Goal: Ask a question

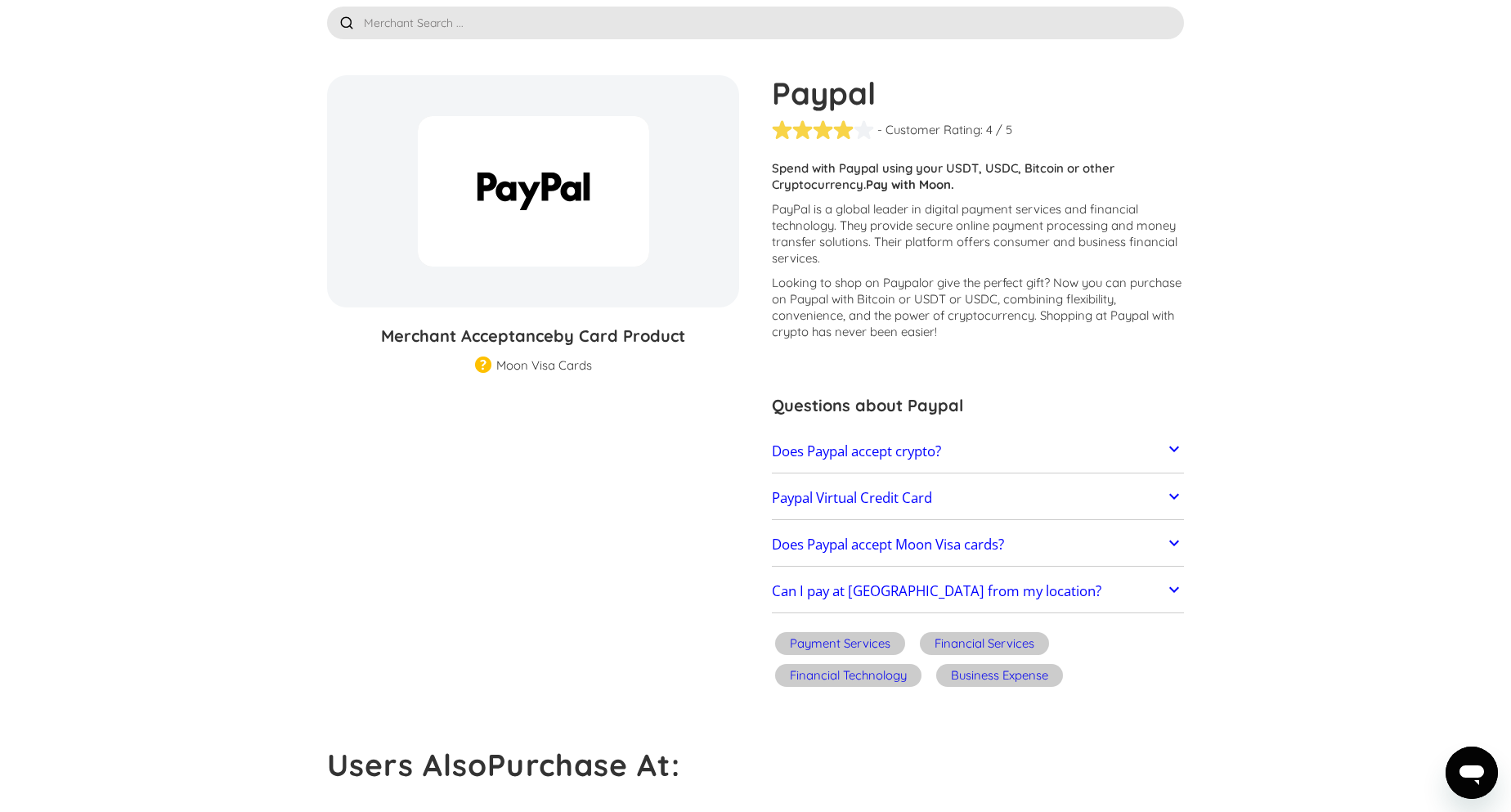
scroll to position [98, 0]
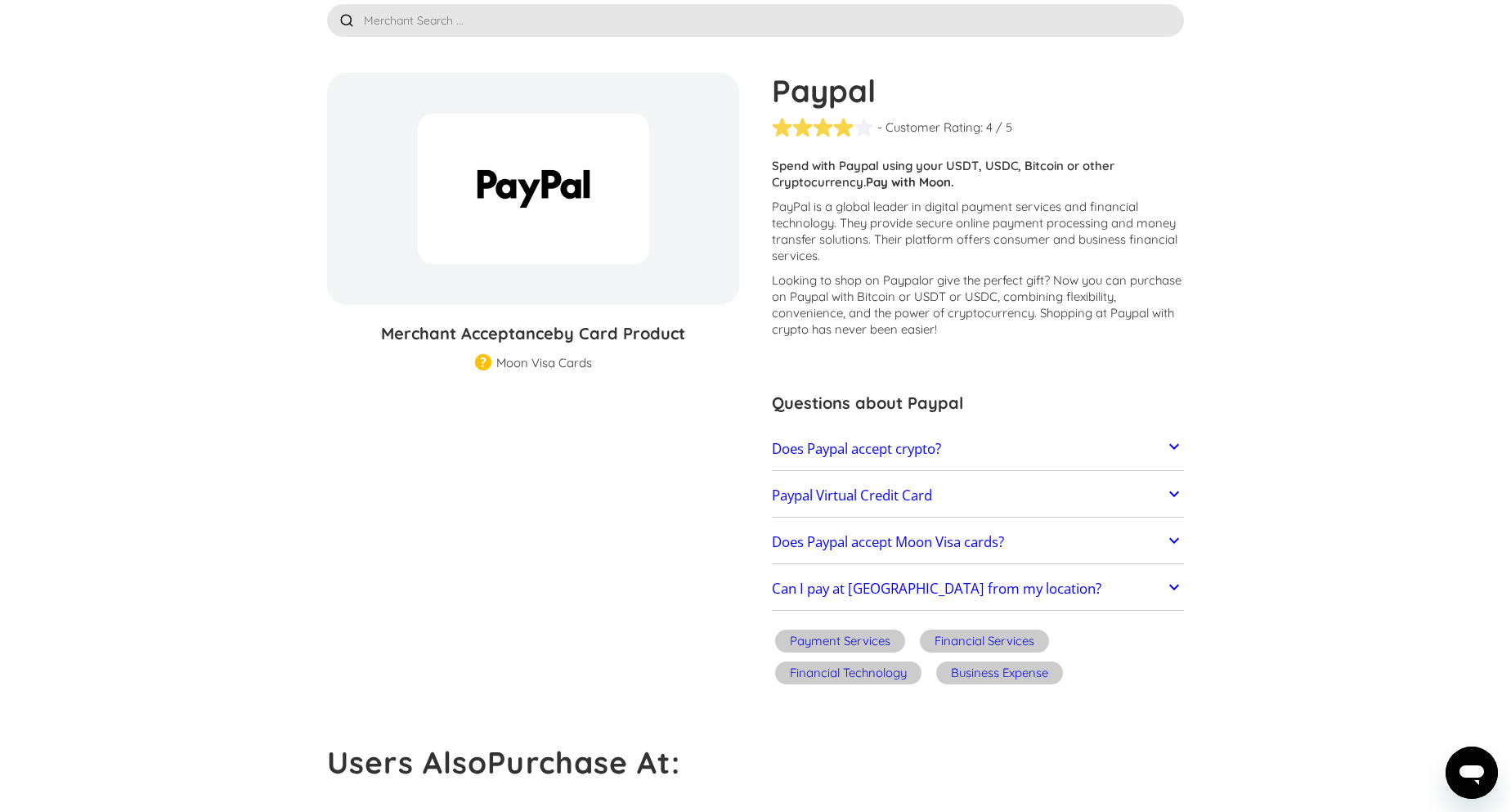
click at [1060, 492] on link "Paypal Virtual Credit Card" at bounding box center [978, 495] width 412 height 35
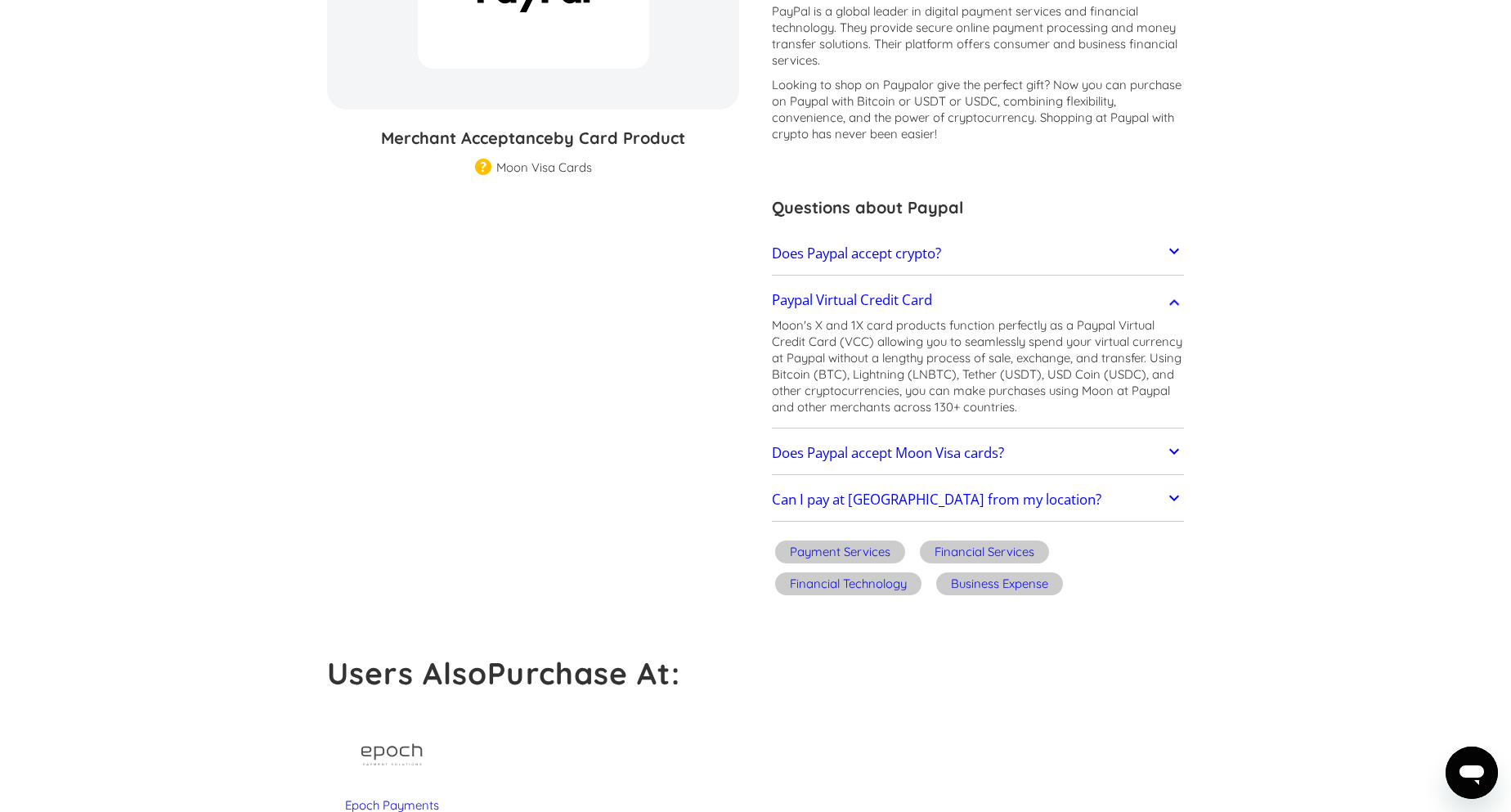
scroll to position [294, 0]
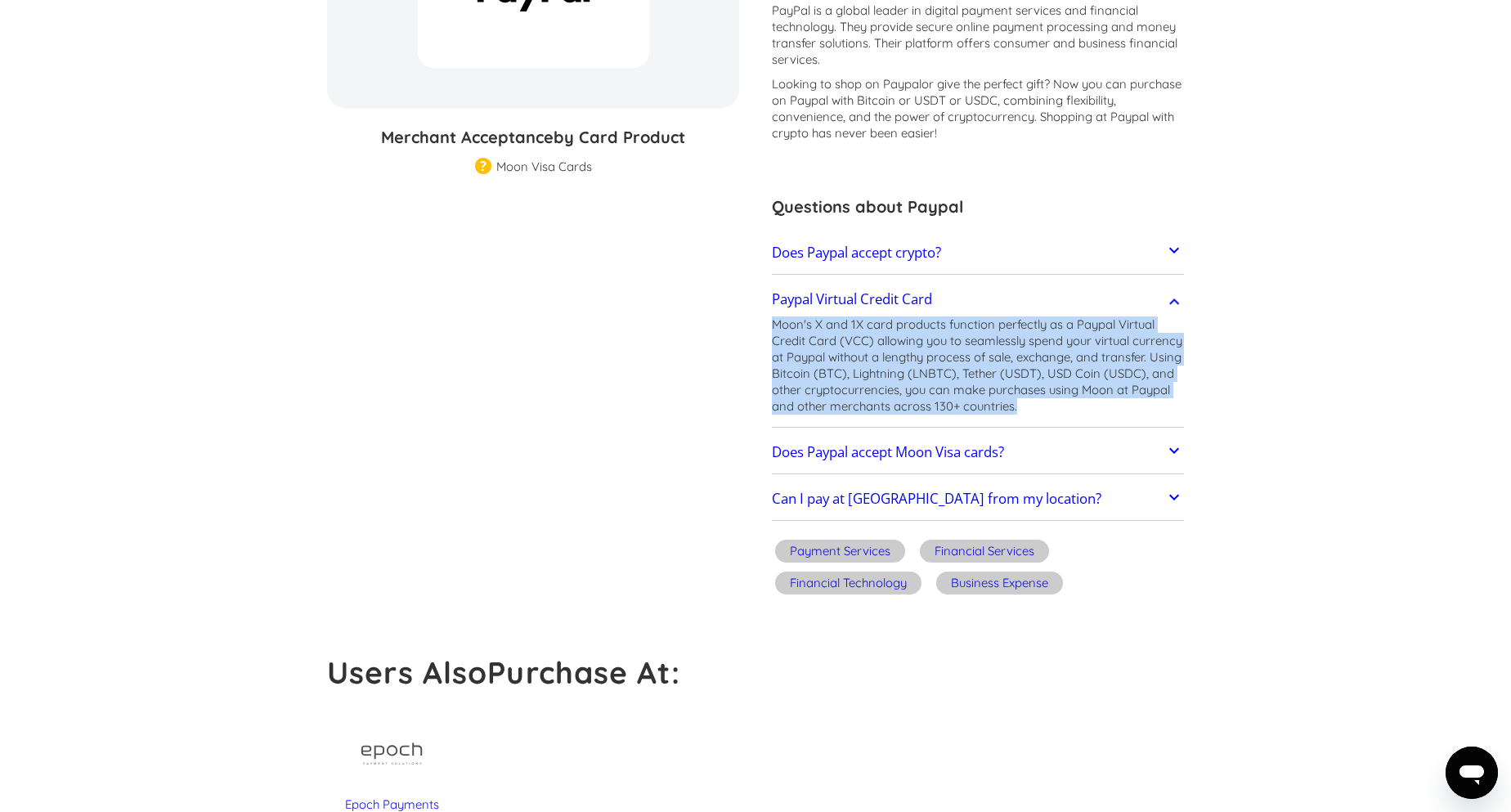
drag, startPoint x: 1097, startPoint y: 410, endPoint x: 772, endPoint y: 318, distance: 337.8
click at [772, 318] on p "Moon's X and 1X card products function perfectly as a Paypal Virtual Credit Car…" at bounding box center [978, 366] width 412 height 98
click at [977, 424] on img at bounding box center [978, 426] width 19 height 19
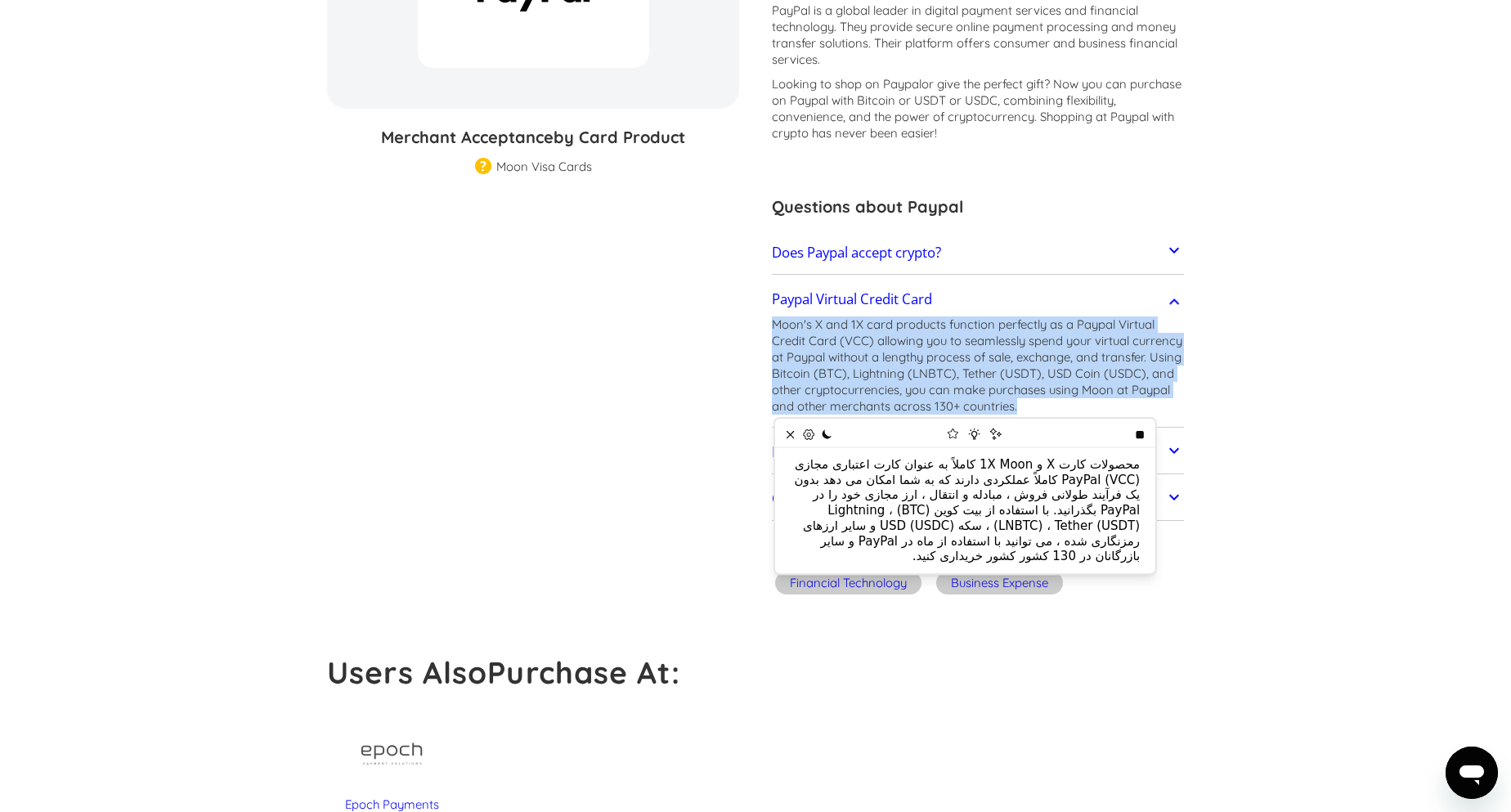
click at [1026, 346] on p "Moon's X and 1X card products function perfectly as a Paypal Virtual Credit Car…" at bounding box center [978, 366] width 412 height 98
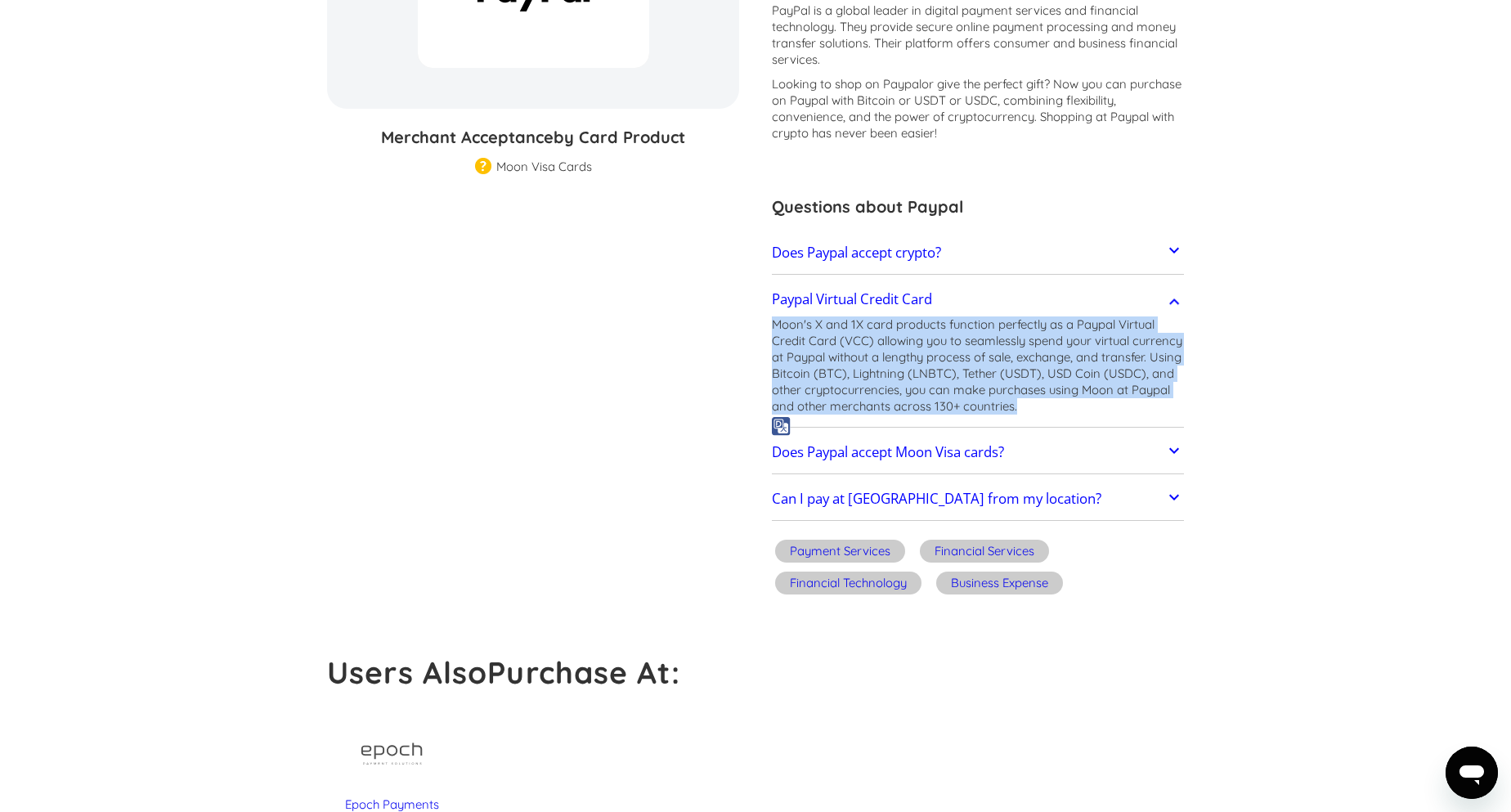
click at [1112, 455] on link "Does Paypal accept Moon Visa cards?" at bounding box center [978, 452] width 412 height 35
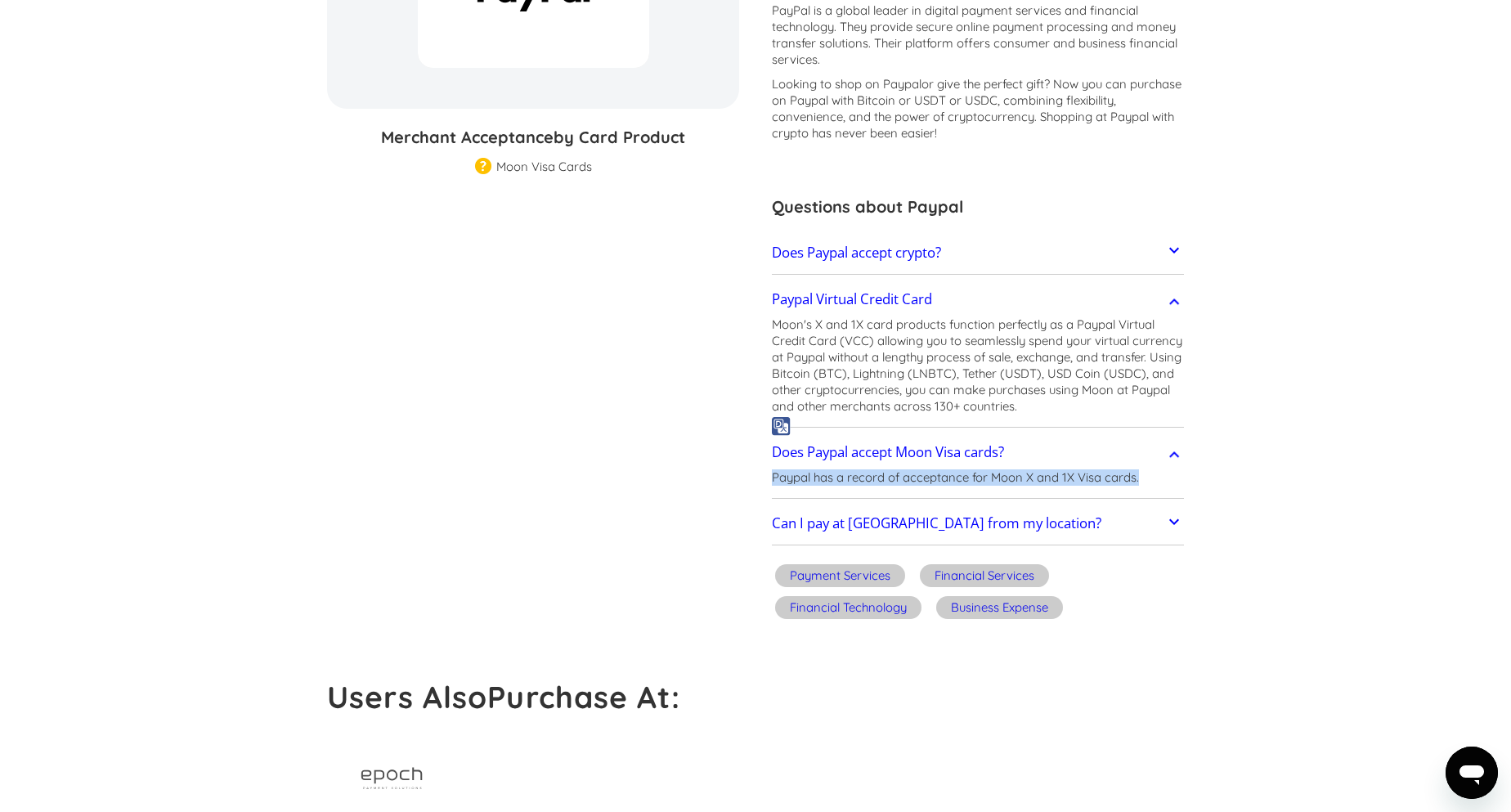
drag, startPoint x: 1149, startPoint y: 482, endPoint x: 761, endPoint y: 482, distance: 388.0
click at [761, 482] on div "Paypal - Customer Rating: ( 🏅 🛡️ 🏅&🛡️ ) 1 5 1.5 2 2.5 3 3.5 4 4.5 5 / 5 Custome…" at bounding box center [969, 251] width 428 height 749
click at [781, 494] on img at bounding box center [781, 497] width 19 height 19
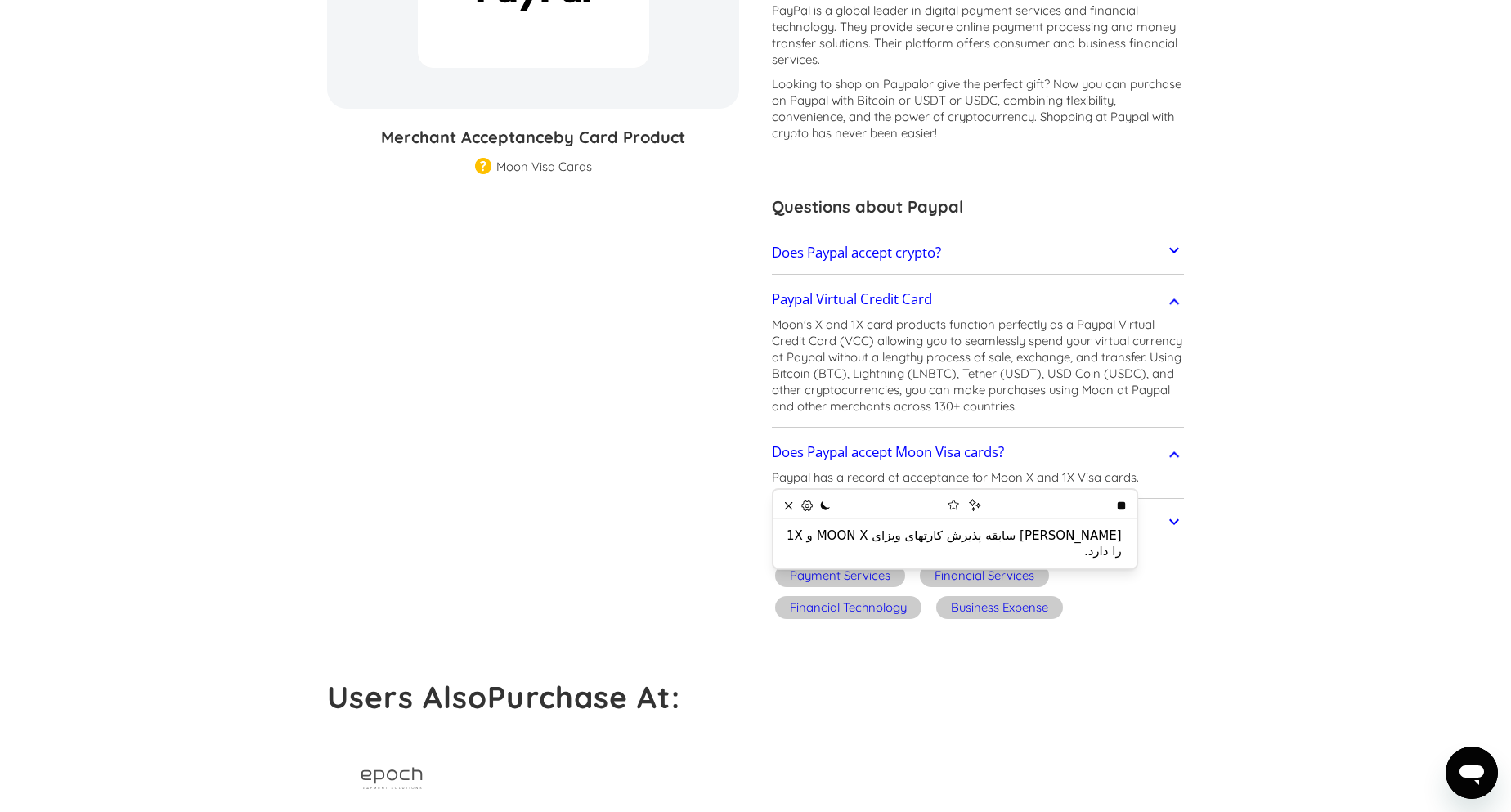
click at [683, 476] on section "Paypal % GIFT CARD DISCOUNT Merchant Acceptance by Card Product Merchant Gift C…" at bounding box center [756, 251] width 858 height 749
click at [1093, 525] on link "Can I pay at [GEOGRAPHIC_DATA] from my location?" at bounding box center [978, 524] width 412 height 35
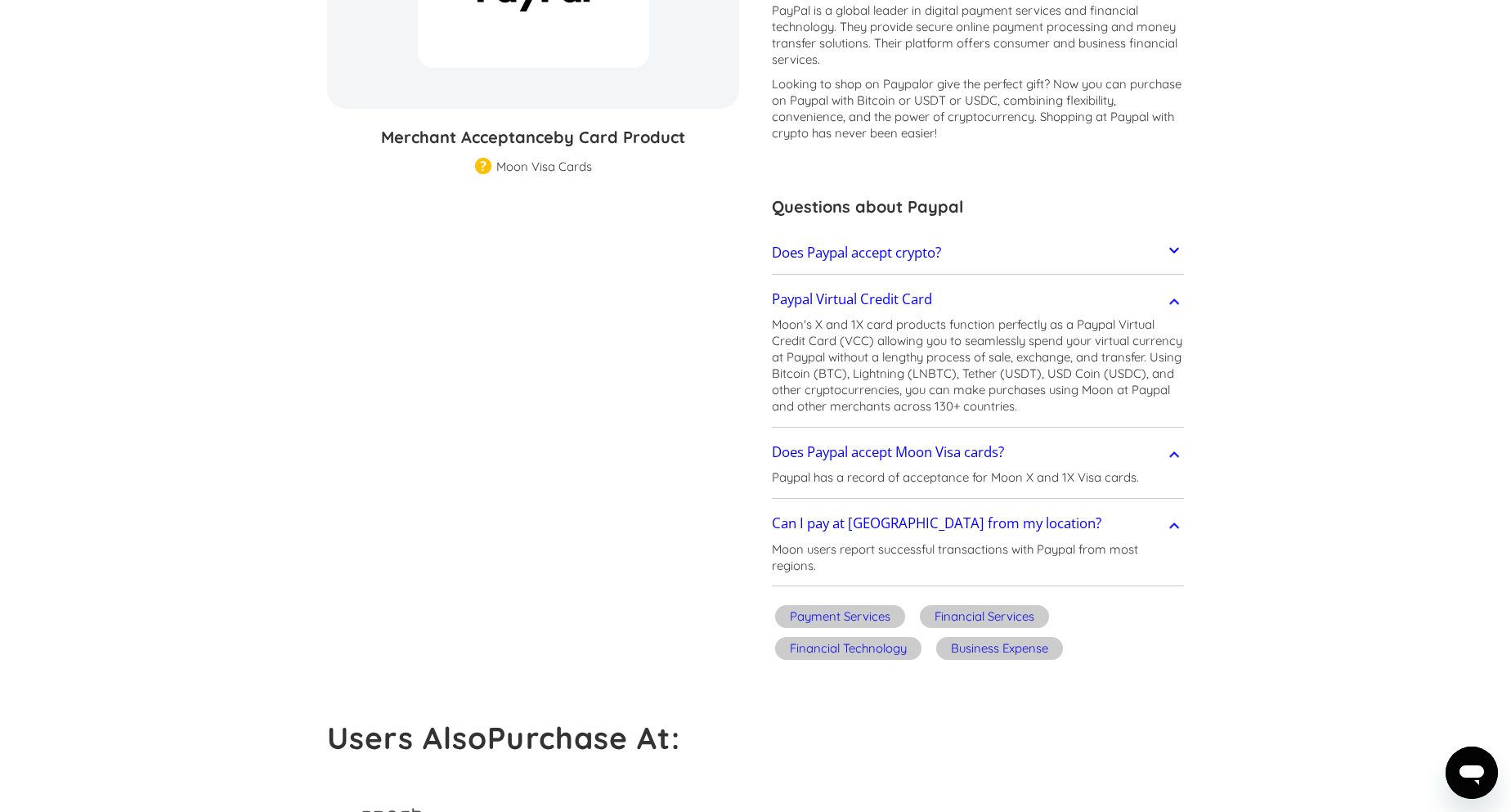
click at [1463, 771] on icon "Open messaging window" at bounding box center [1472, 774] width 24 height 19
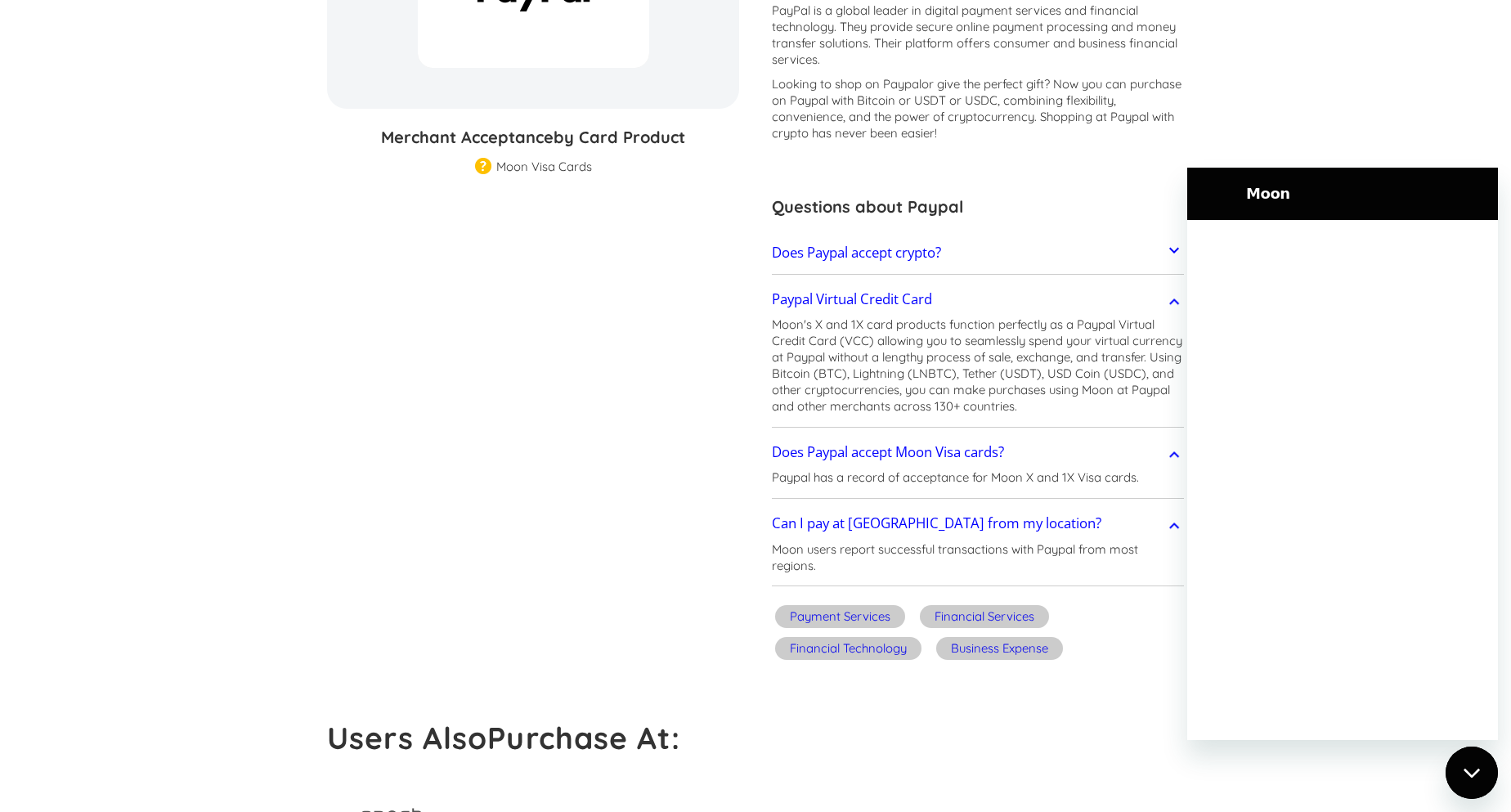
scroll to position [0, 0]
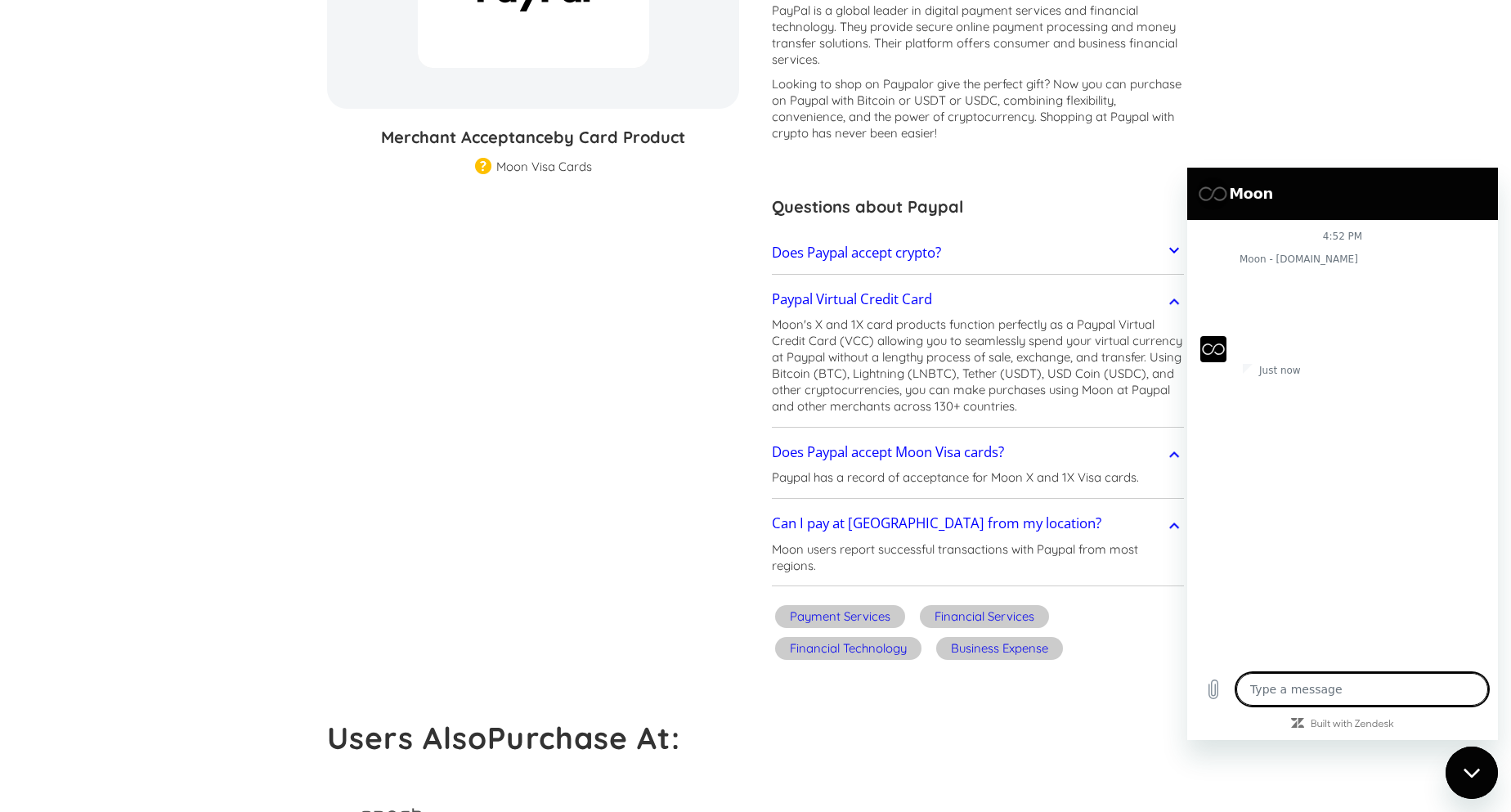
type textarea "x"
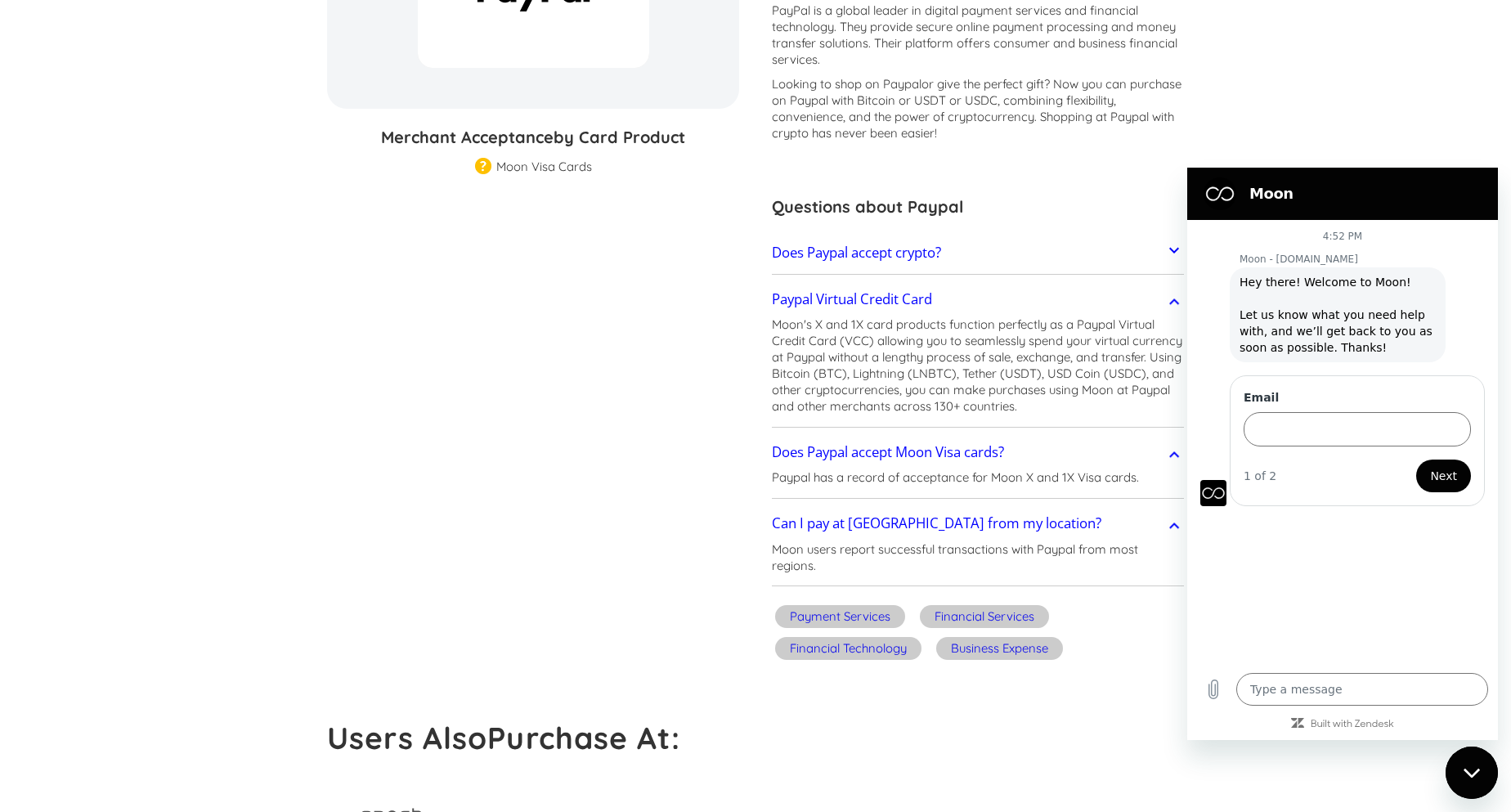
click at [479, 414] on section "Paypal % GIFT CARD DISCOUNT Merchant Acceptance by Card Product Merchant Gift C…" at bounding box center [756, 271] width 858 height 790
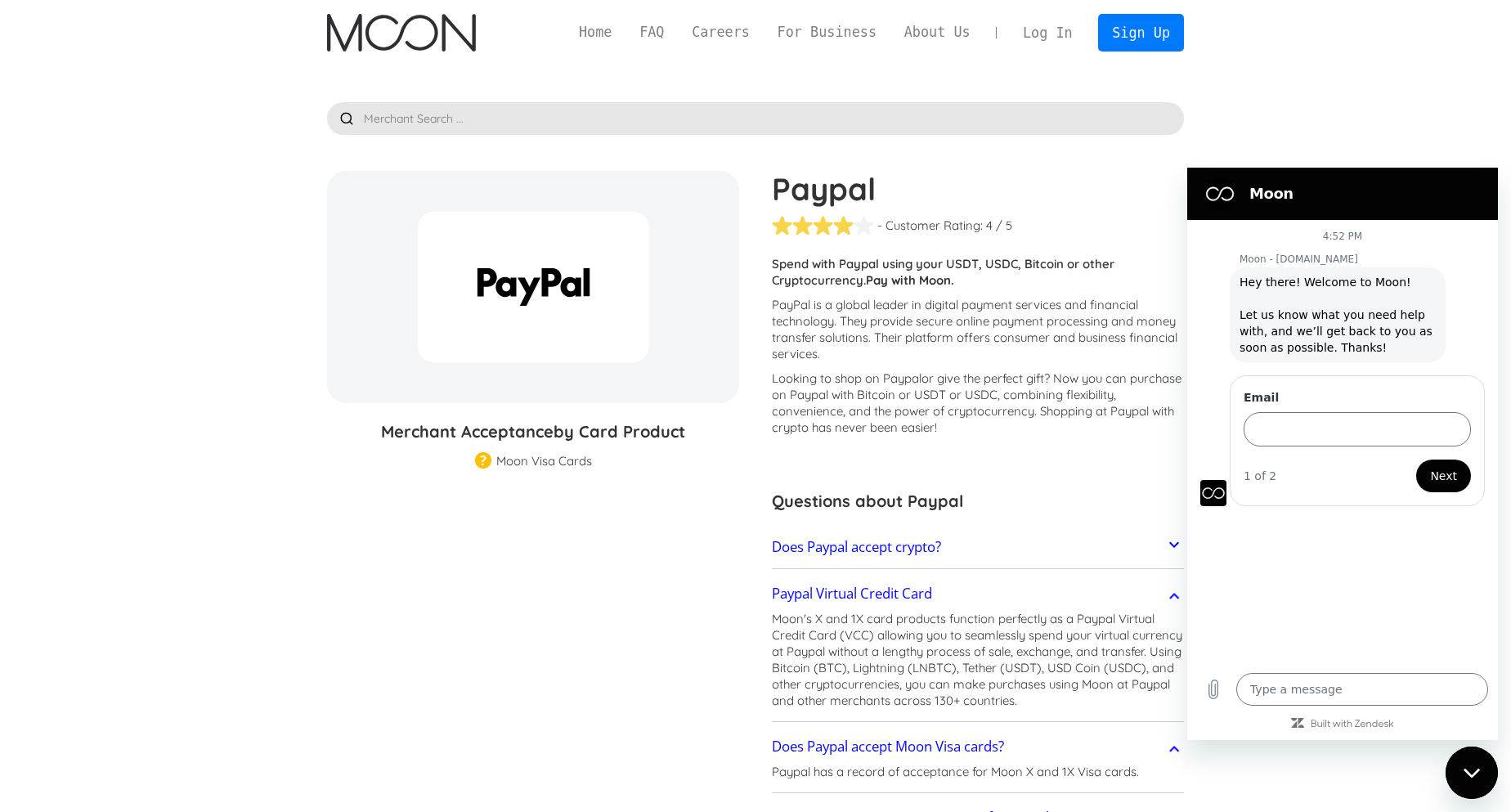
click at [1039, 35] on link "Log In" at bounding box center [1048, 32] width 77 height 36
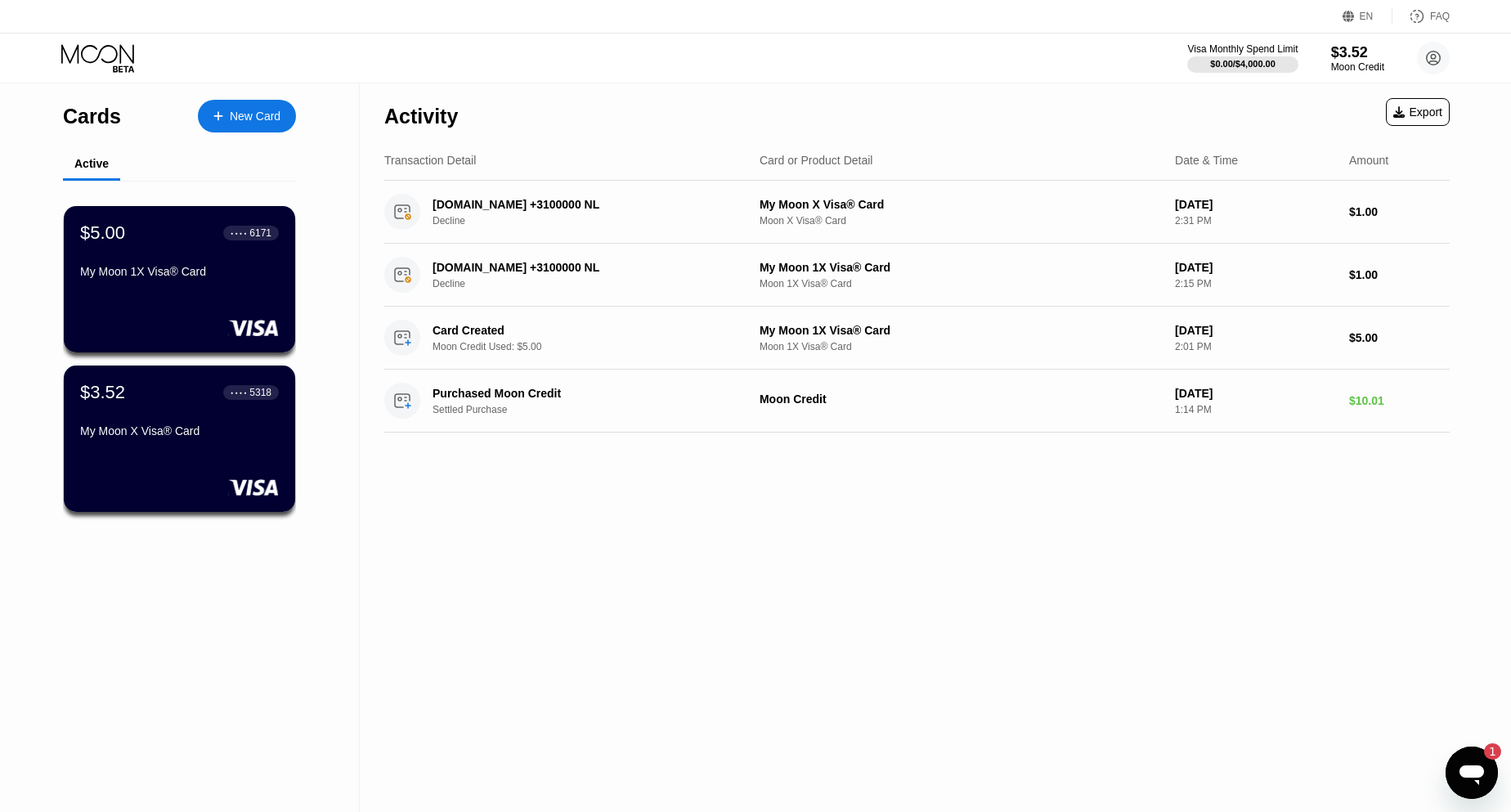
click at [1473, 776] on icon "Open messaging window, 1 unread message" at bounding box center [1472, 774] width 24 height 19
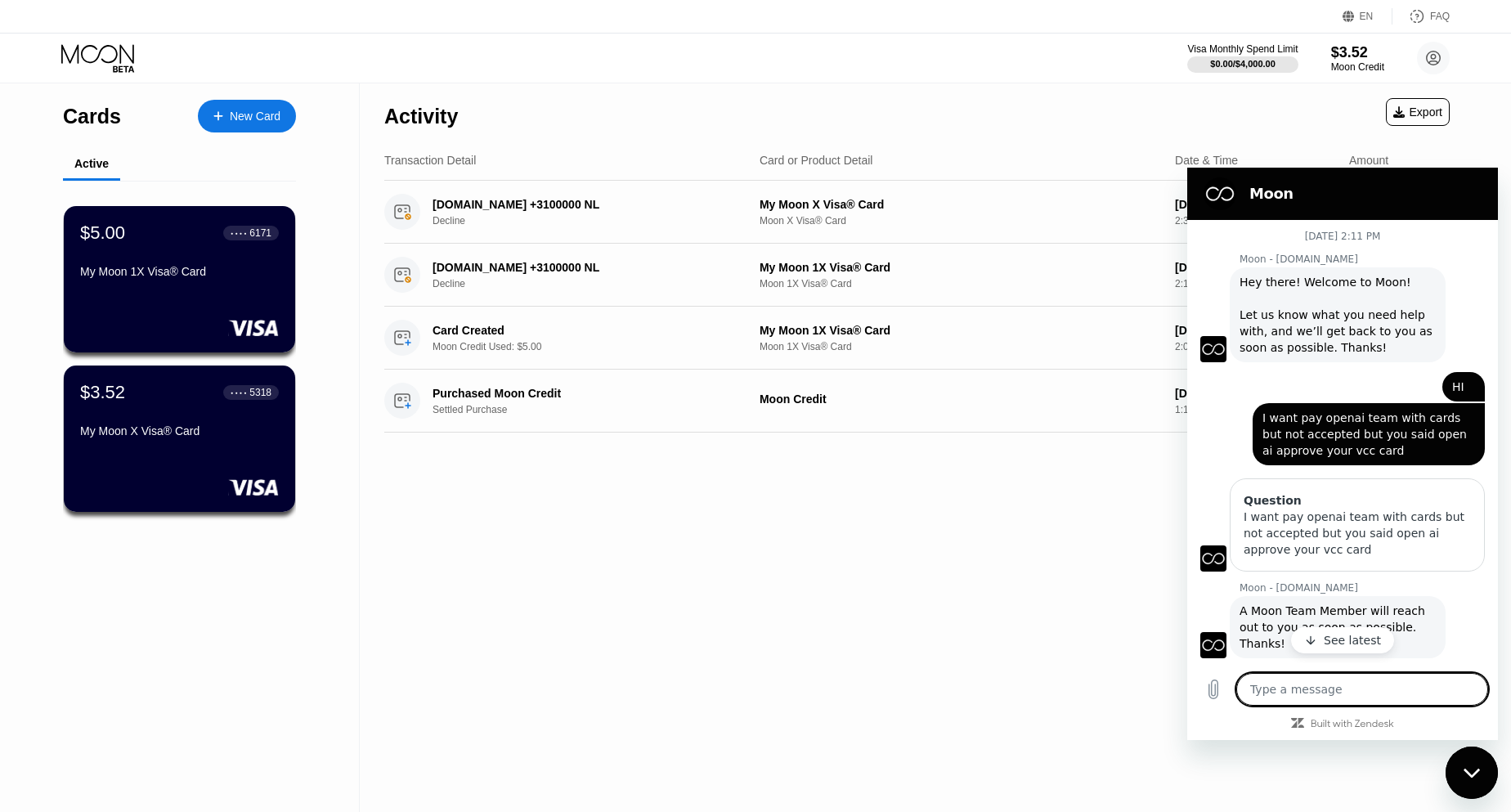
click at [1362, 637] on p "See latest" at bounding box center [1352, 640] width 57 height 16
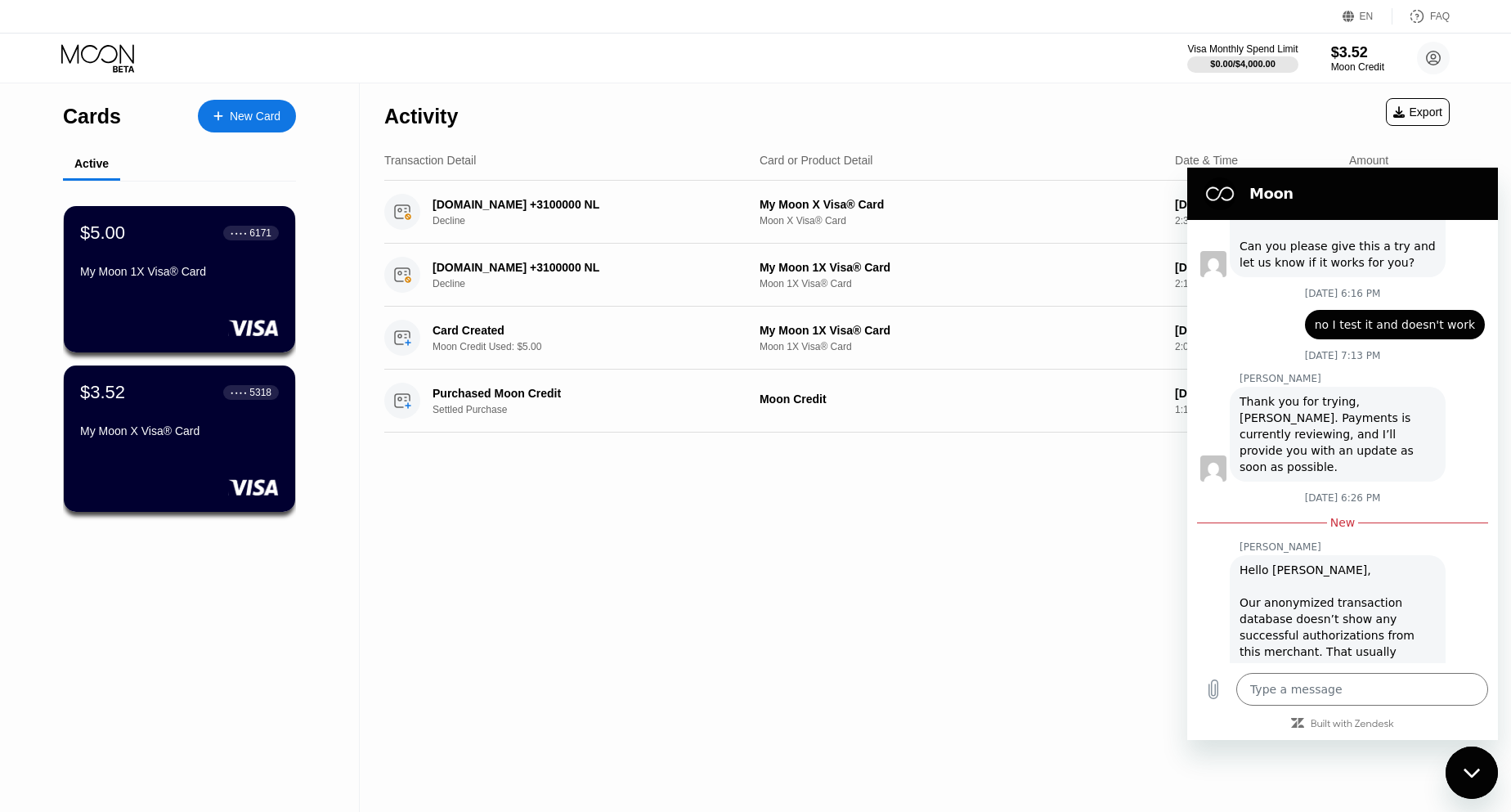
scroll to position [1315, 0]
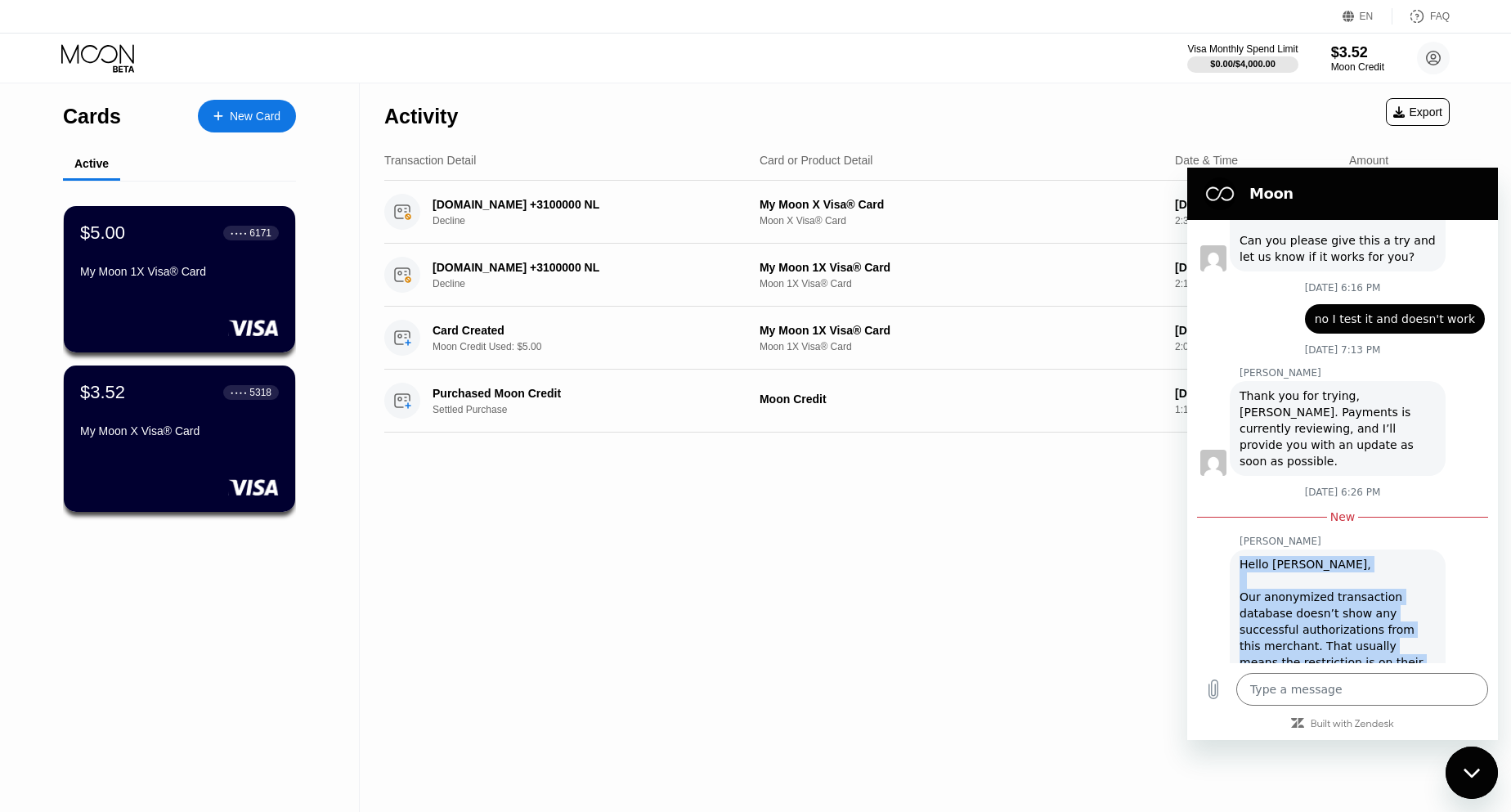
drag, startPoint x: 1434, startPoint y: 629, endPoint x: 1240, endPoint y: 482, distance: 243.4
click at [1240, 556] on div "Hello Hossein, Our anonymized transaction database doesn’t show any successful …" at bounding box center [1338, 654] width 196 height 196
copy div "Hello Hossein, Our anonymized transaction database doesn’t show any successful …"
type textarea "x"
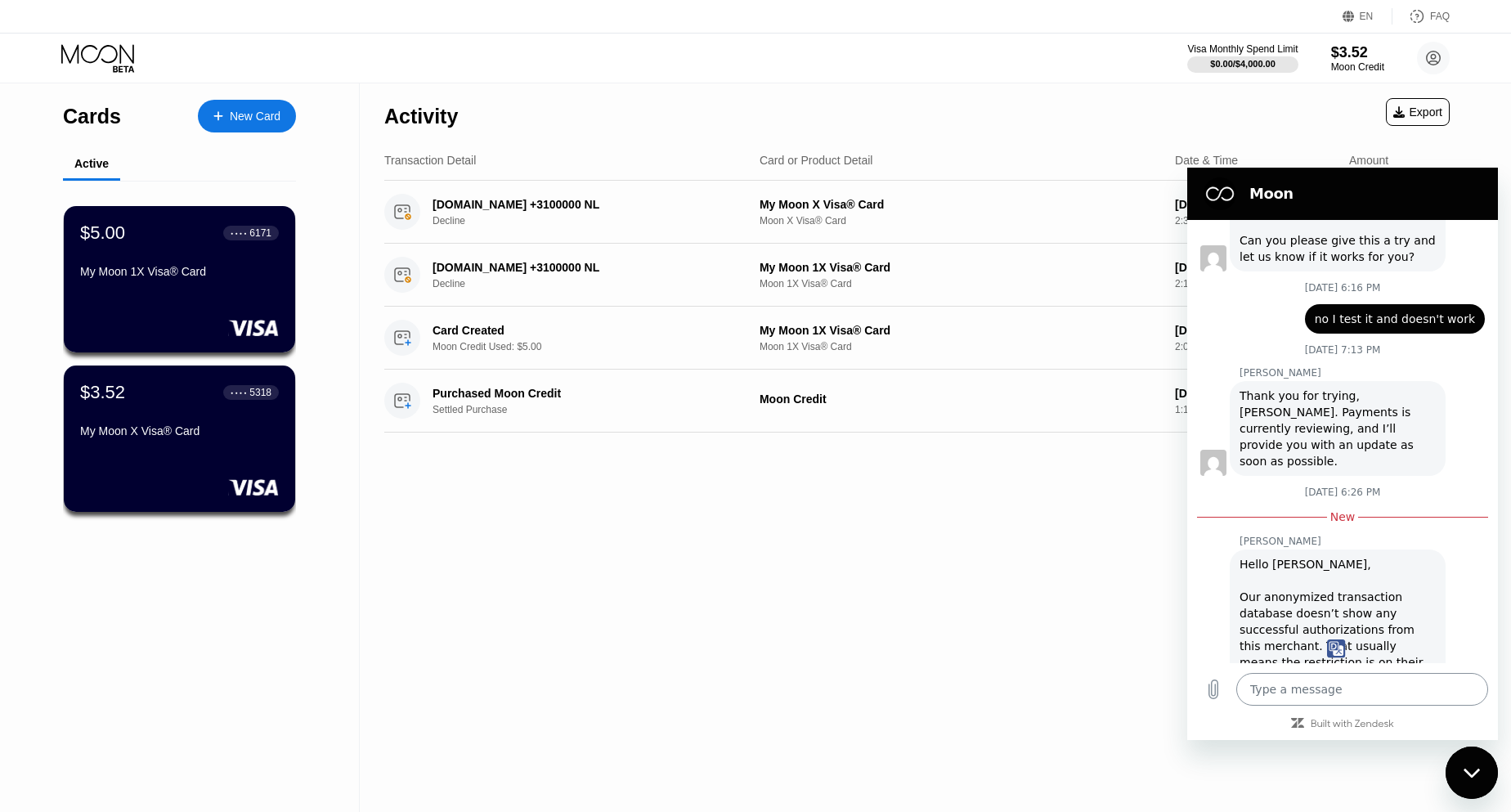
click at [1358, 689] on textarea at bounding box center [1363, 689] width 252 height 33
type textarea "h"
type textarea "x"
type textarea "hi"
type textarea "x"
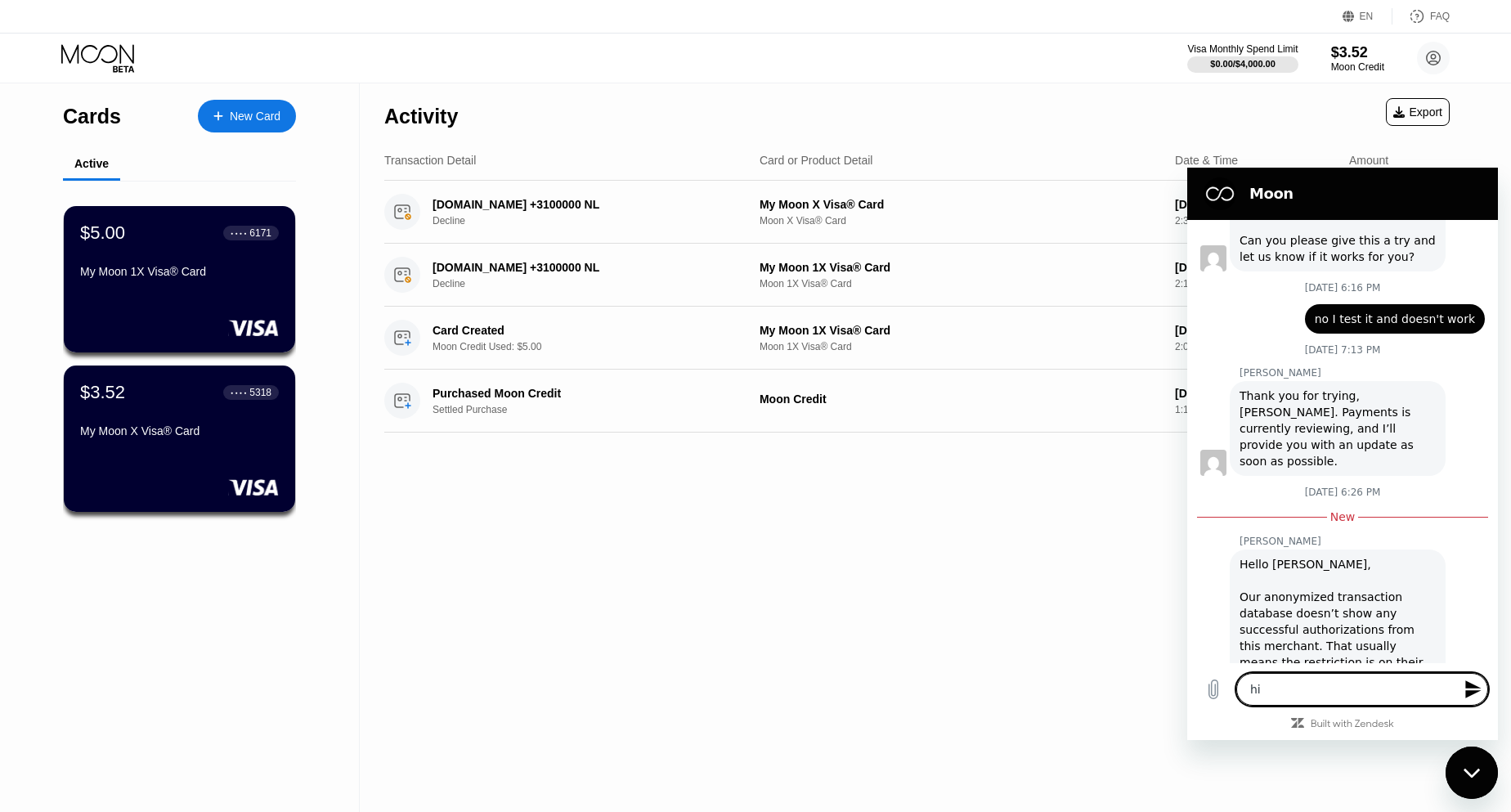
type textarea "hi"
type textarea "x"
type textarea "hi"
type textarea "x"
type textarea "h"
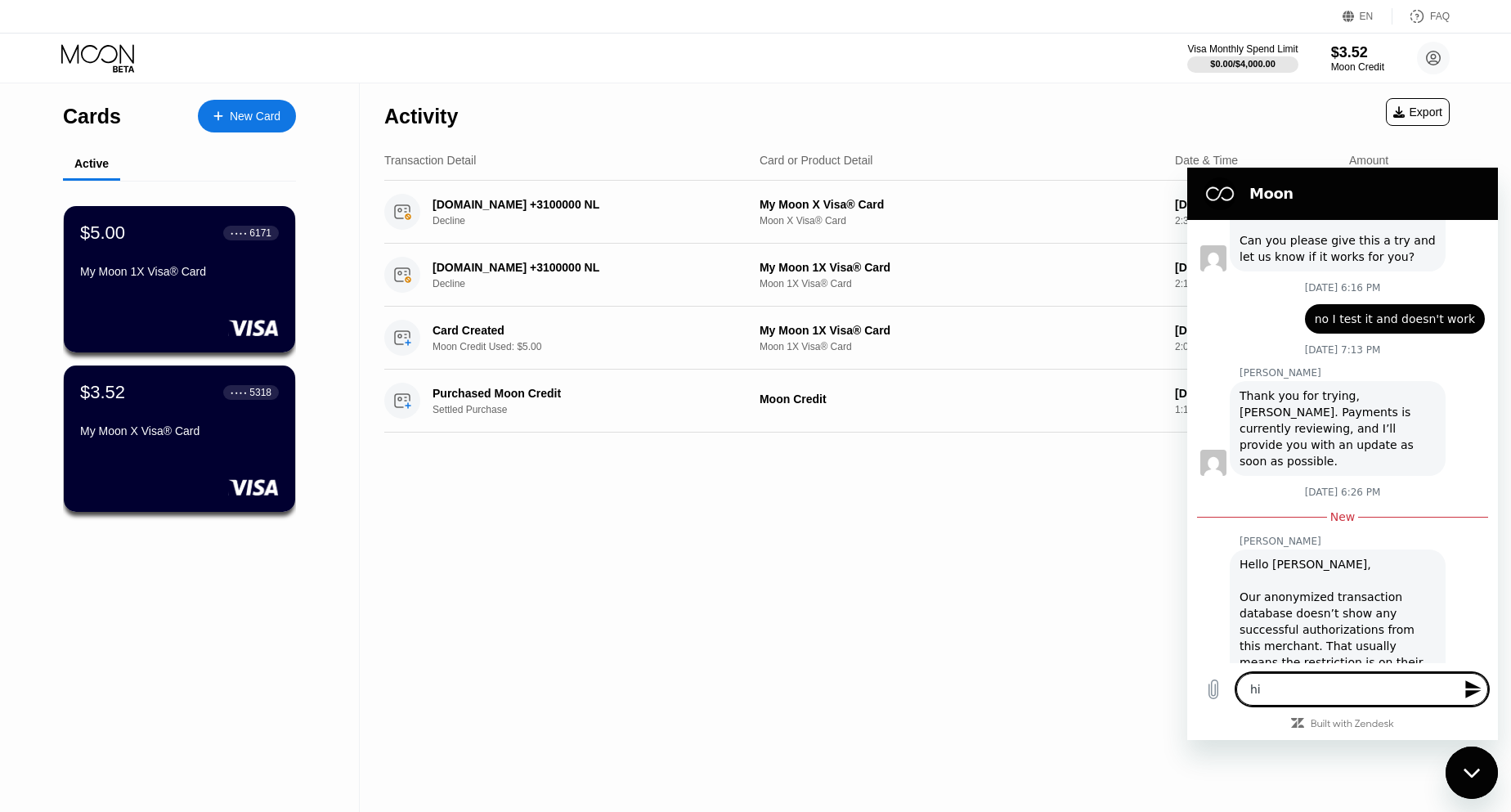
type textarea "x"
click at [1341, 697] on textarea at bounding box center [1363, 689] width 252 height 33
type textarea "x"
paste textarea "I am considering using your card services and have a question regarding PayPal …"
type textarea "I am considering using your card services and have a question regarding PayPal …"
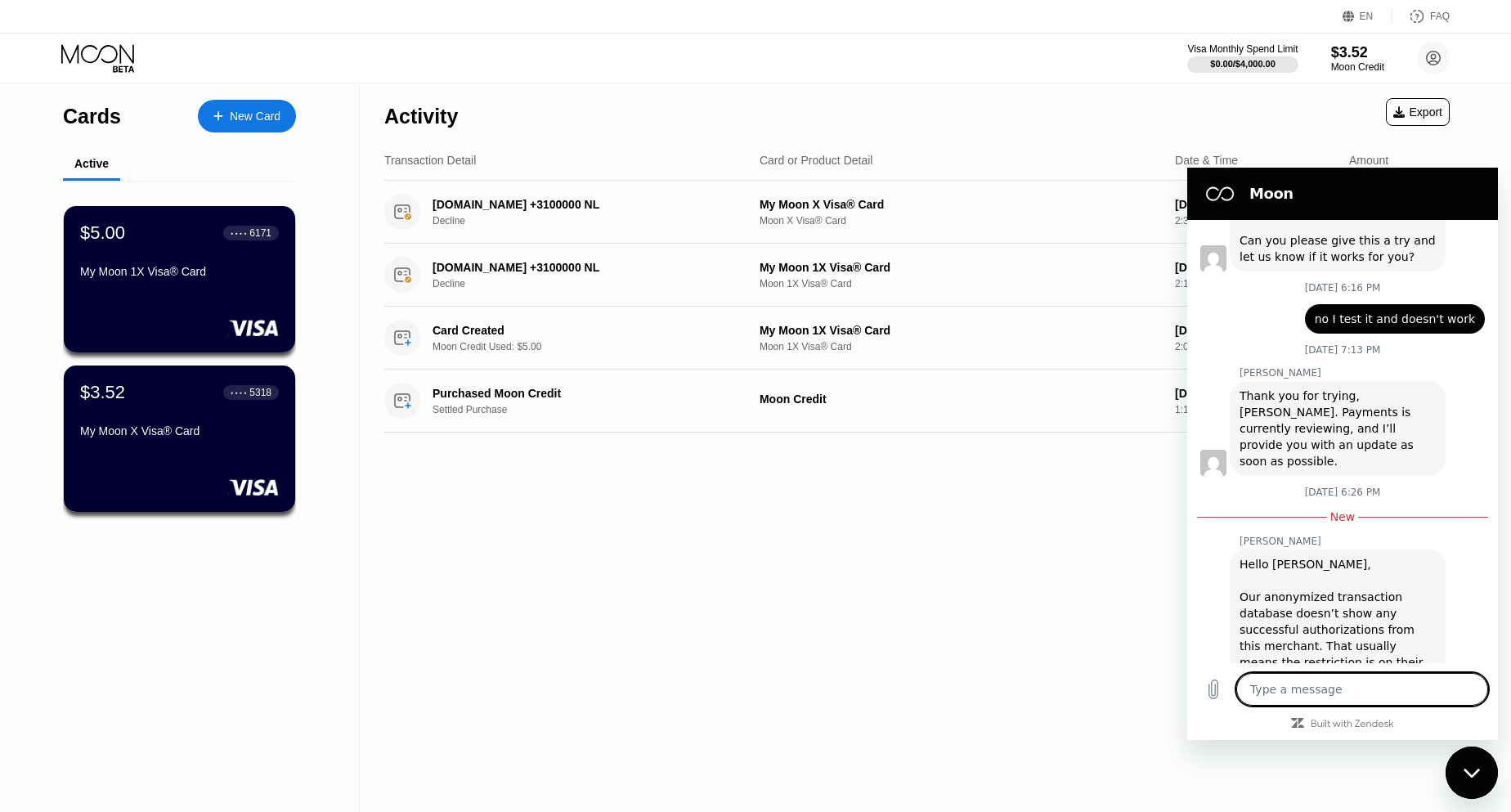
type textarea "x"
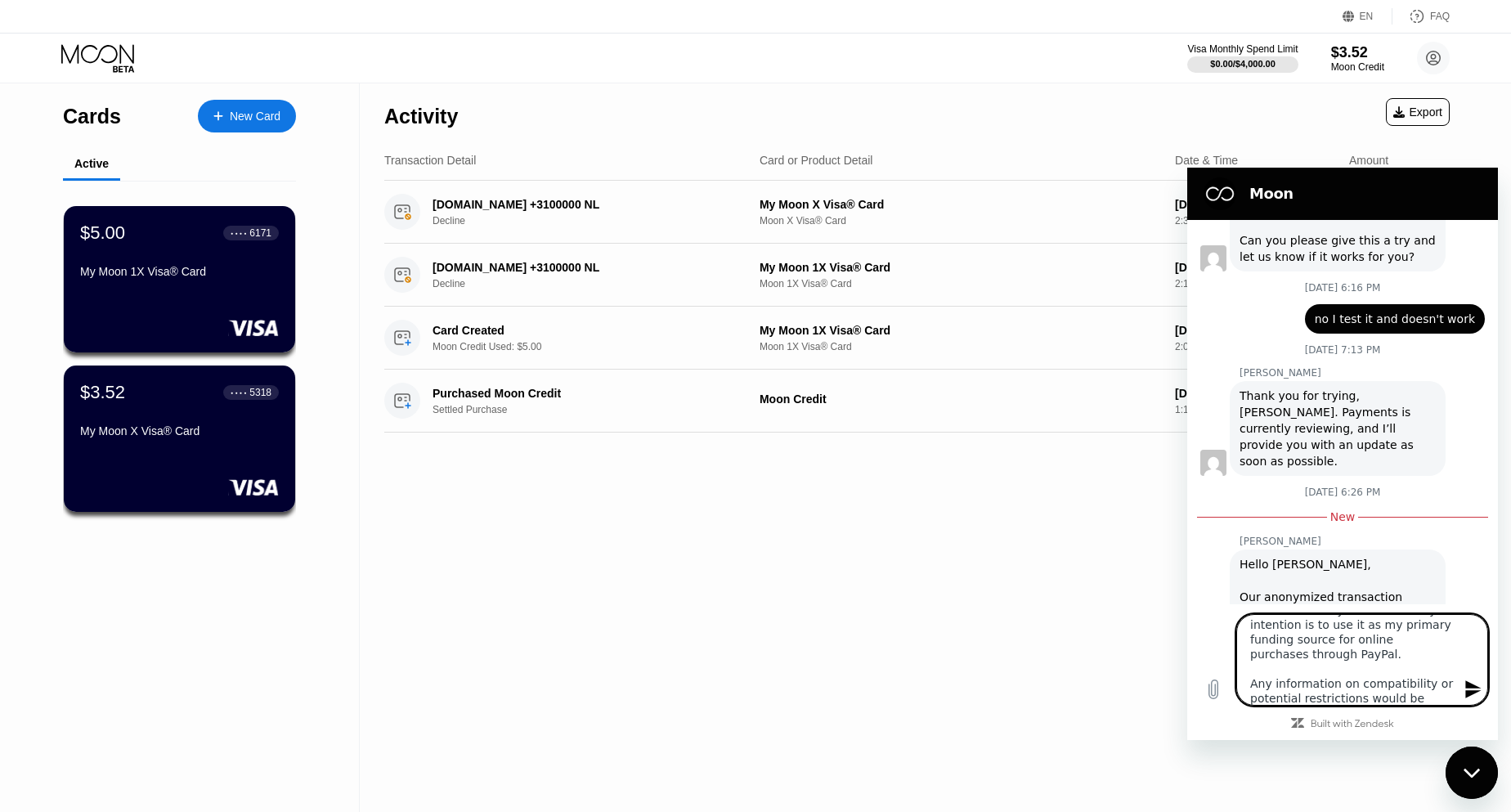
type textarea "I am considering using your card services and have a question regarding PayPal …"
click at [1464, 693] on icon "Send message" at bounding box center [1473, 689] width 19 height 19
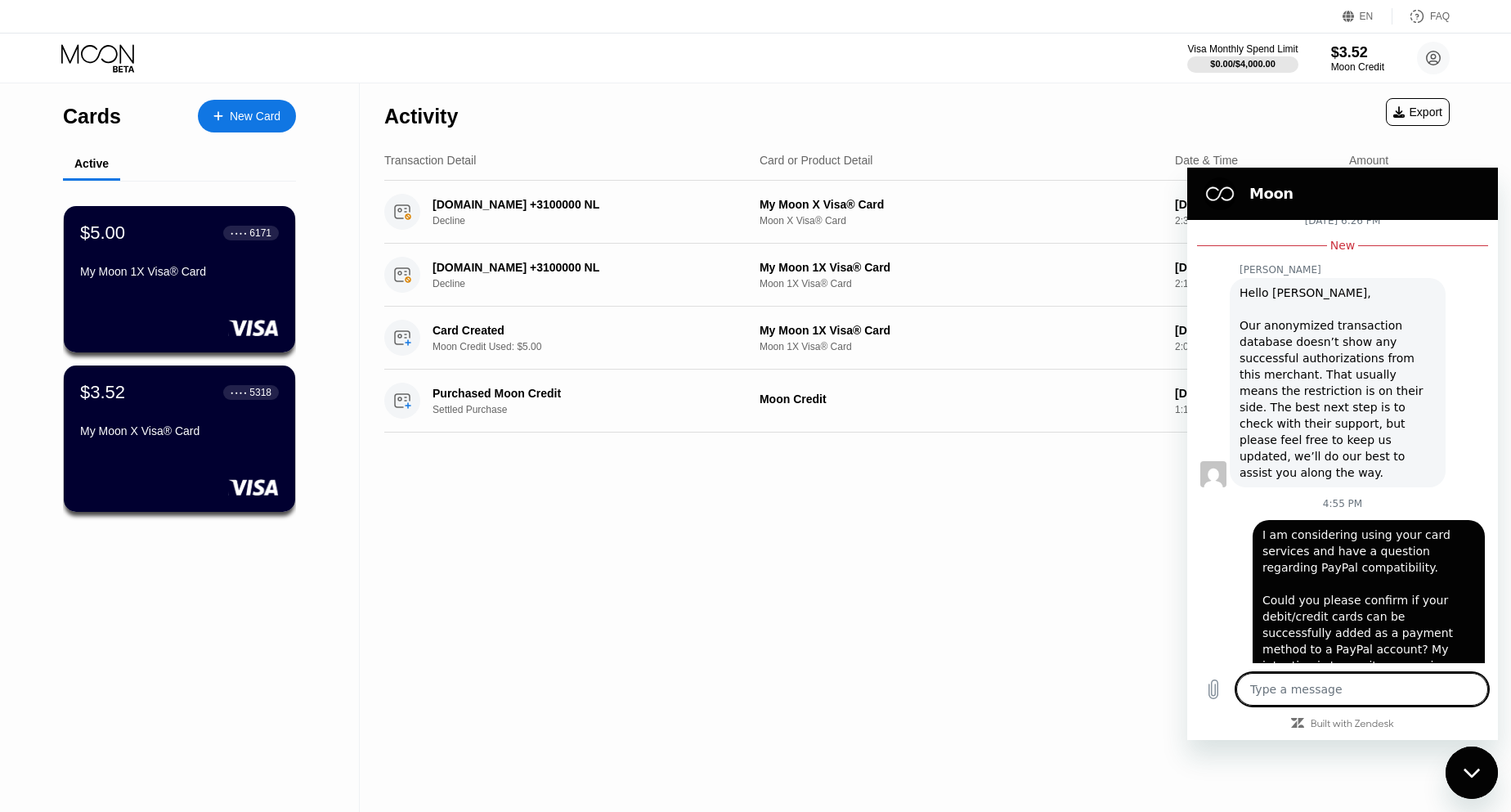
scroll to position [1590, 0]
type textarea "x"
